Goal: Information Seeking & Learning: Check status

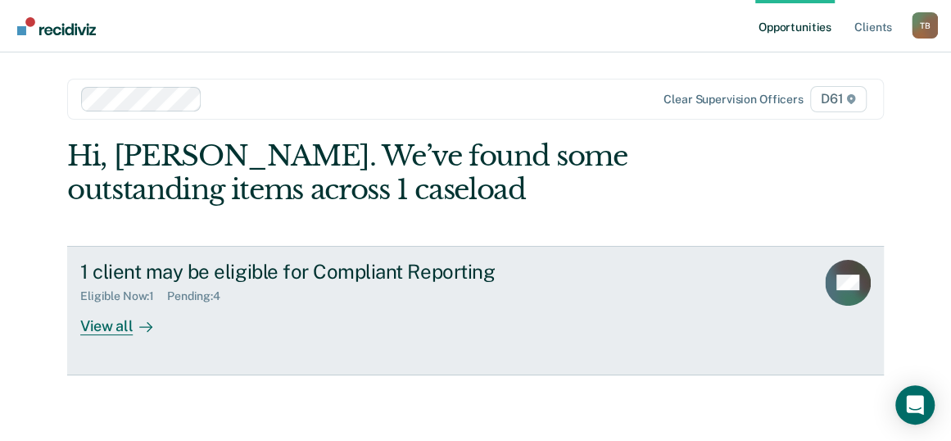
click at [134, 293] on div "Eligible Now : 1" at bounding box center [123, 296] width 87 height 14
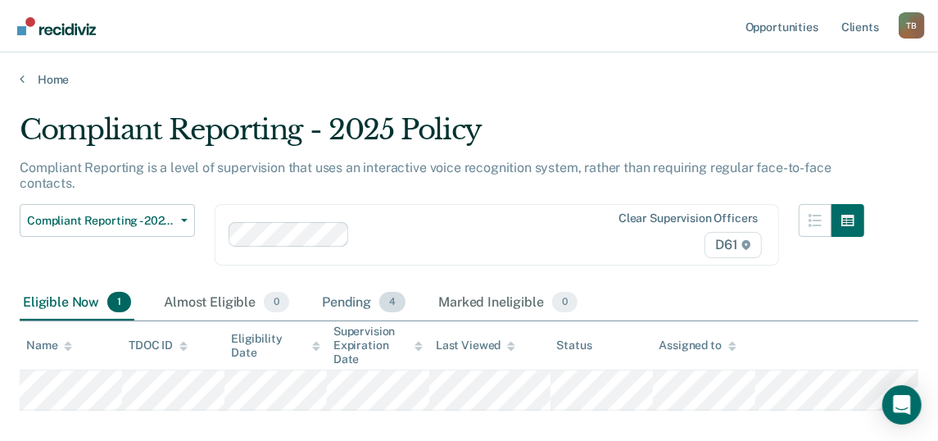
click at [359, 297] on div "Pending 4" at bounding box center [364, 303] width 90 height 36
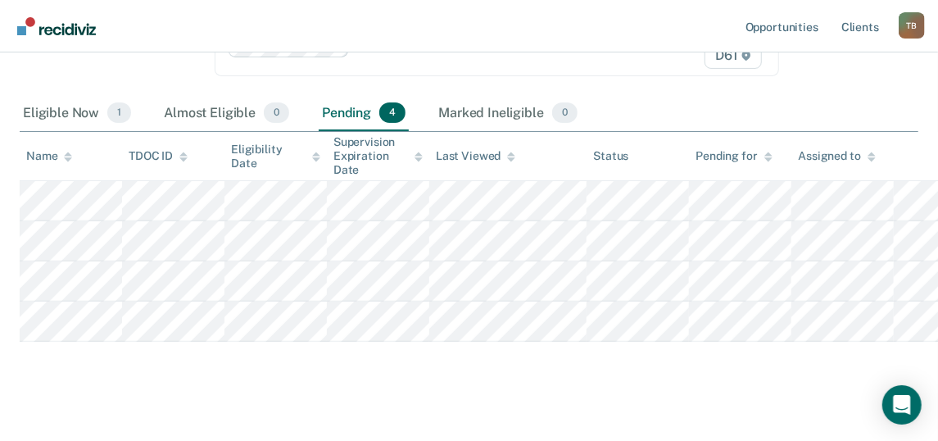
scroll to position [193, 0]
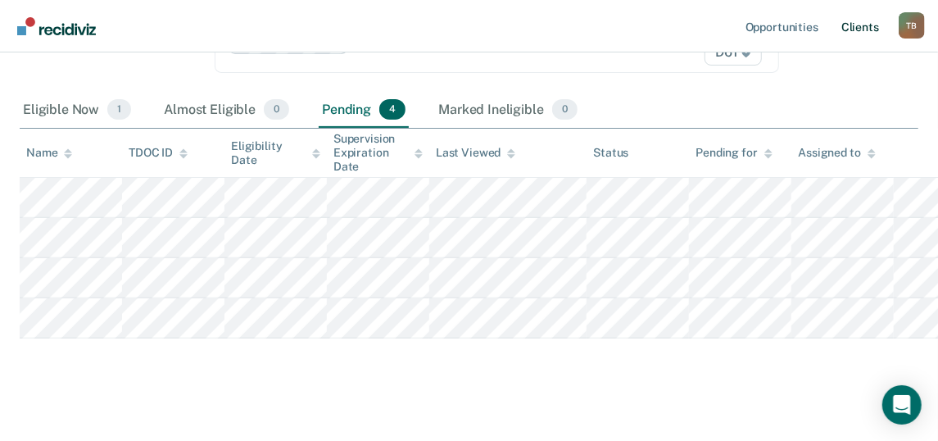
click at [861, 27] on link "Client s" at bounding box center [860, 26] width 44 height 52
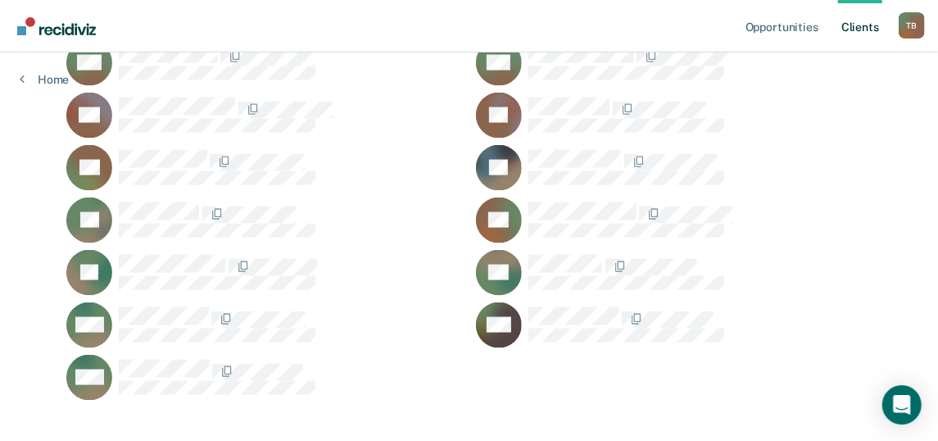
scroll to position [1279, 0]
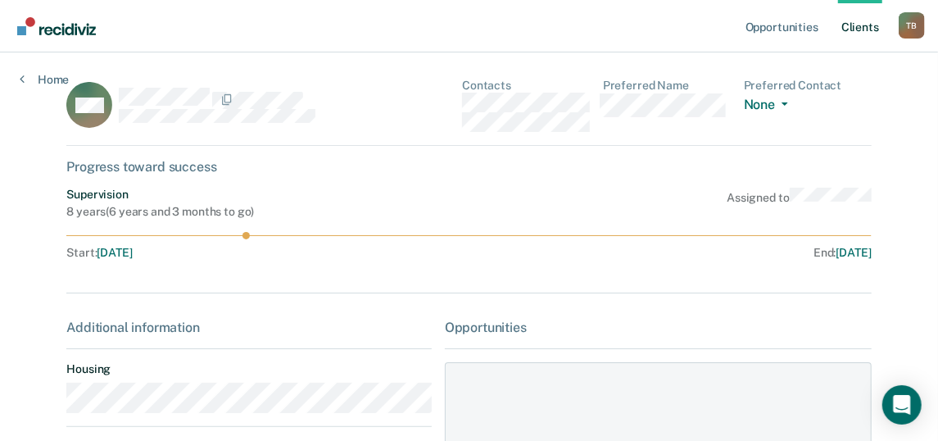
click at [520, 195] on div "Supervision 8 years ( 6 years and 3 months to go ) Assigned to" at bounding box center [468, 203] width 805 height 31
click at [775, 25] on link "Opportunities" at bounding box center [781, 26] width 79 height 52
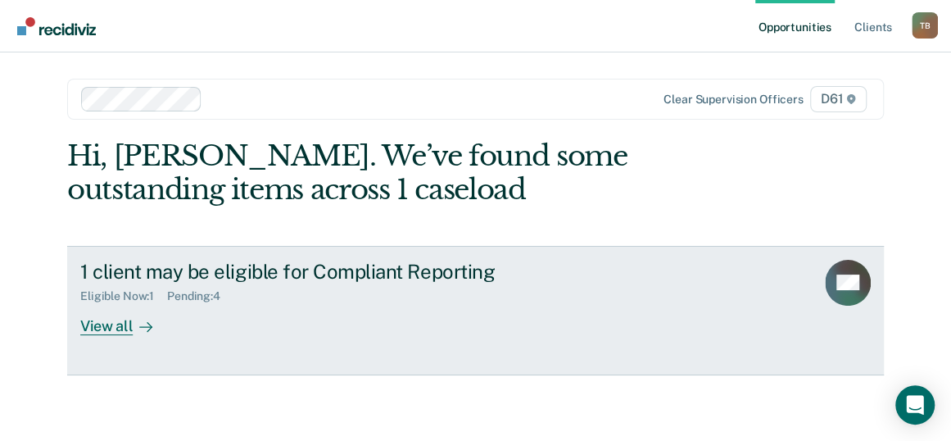
click at [191, 294] on div "Pending : 4" at bounding box center [200, 296] width 66 height 14
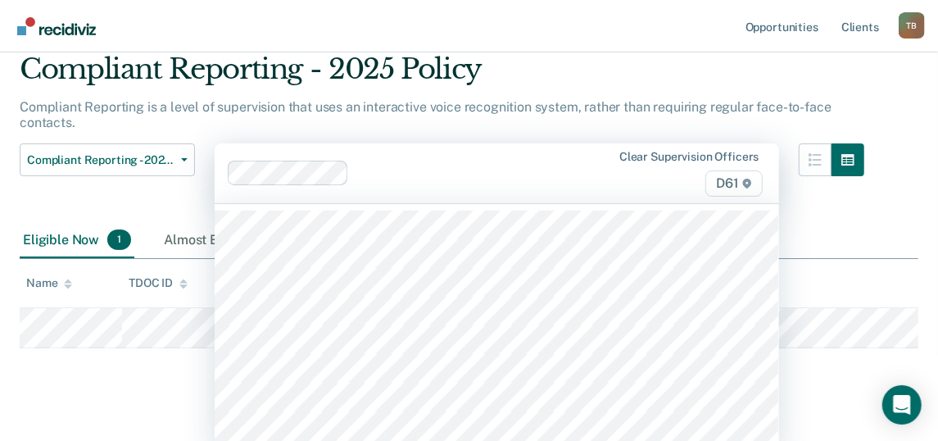
scroll to position [70, 0]
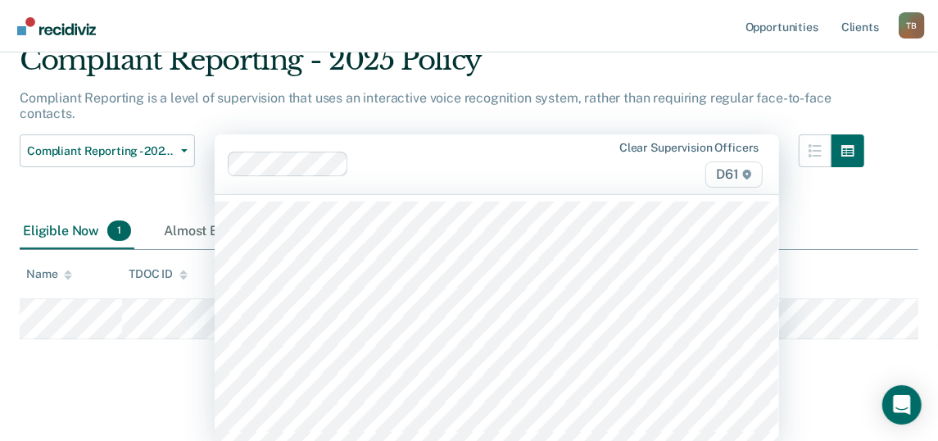
click at [422, 194] on div "44 results available. Use Up and Down to choose options, press Enter to select …" at bounding box center [497, 164] width 565 height 60
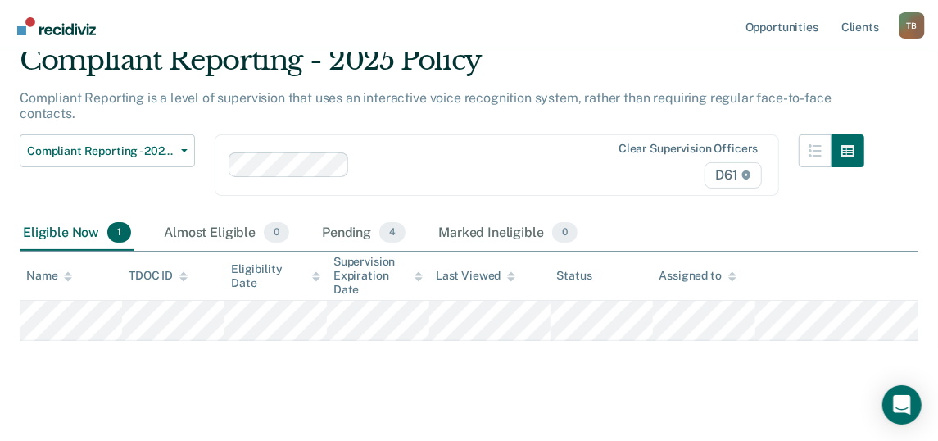
click at [146, 369] on div "Compliant Reporting - 2025 Policy Compliant Reporting is a level of supervision…" at bounding box center [469, 215] width 899 height 345
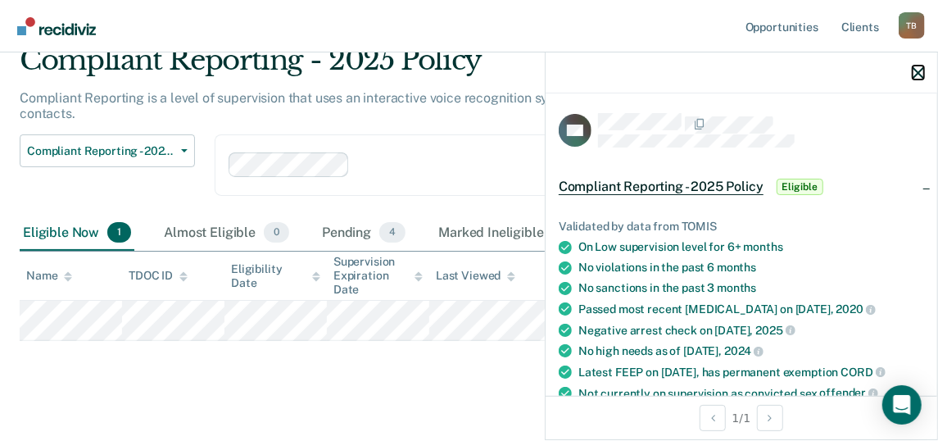
click at [915, 70] on icon "button" at bounding box center [918, 72] width 11 height 11
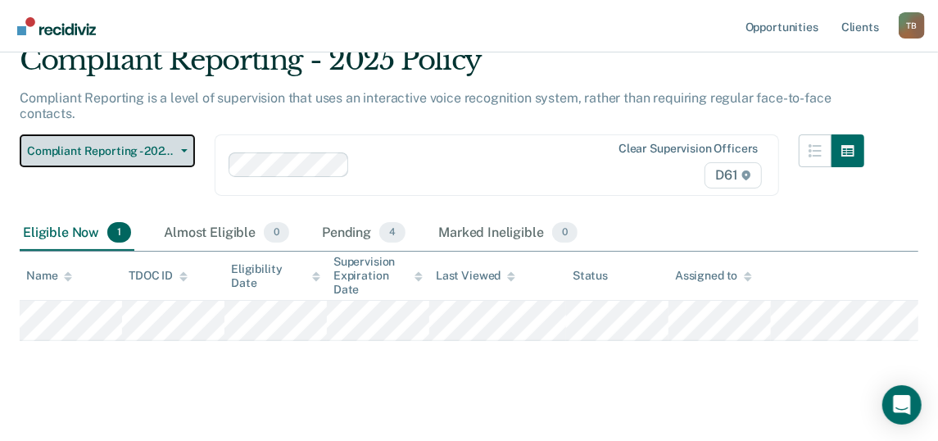
click at [189, 146] on button "Compliant Reporting - 2025 Policy" at bounding box center [107, 150] width 175 height 33
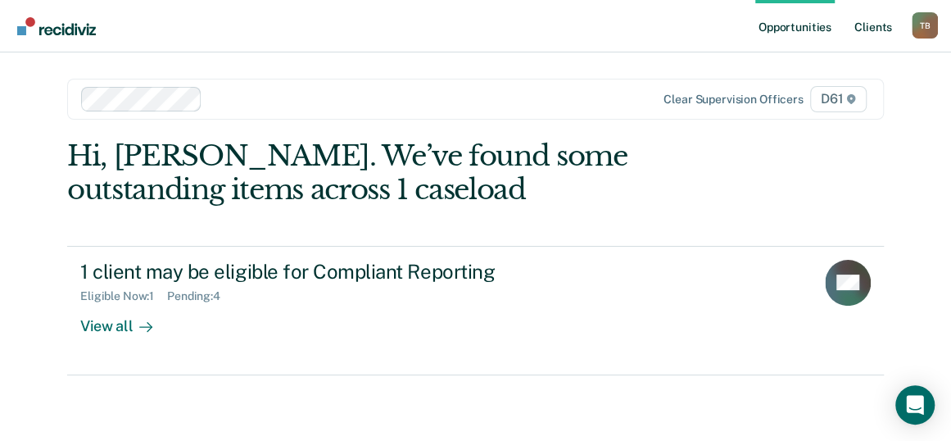
click at [870, 26] on link "Client s" at bounding box center [873, 26] width 44 height 52
